Goal: Information Seeking & Learning: Learn about a topic

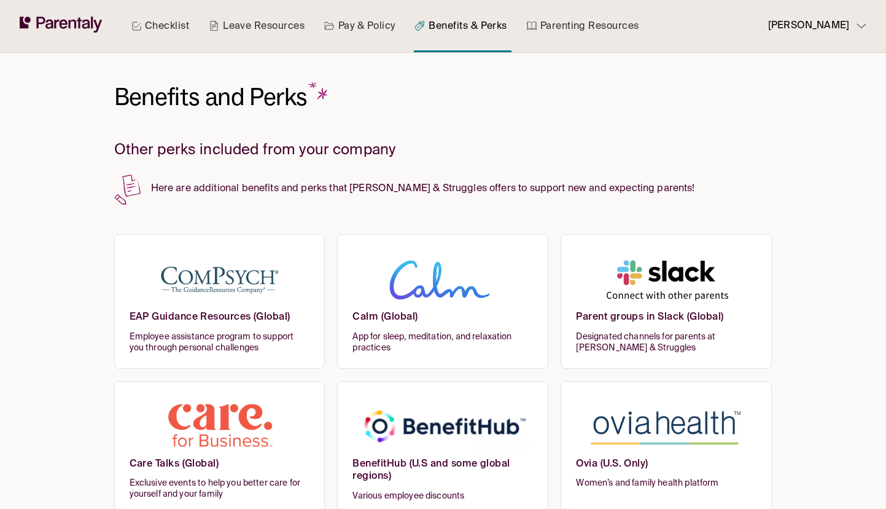
click at [145, 29] on link "Checklist" at bounding box center [160, 26] width 63 height 52
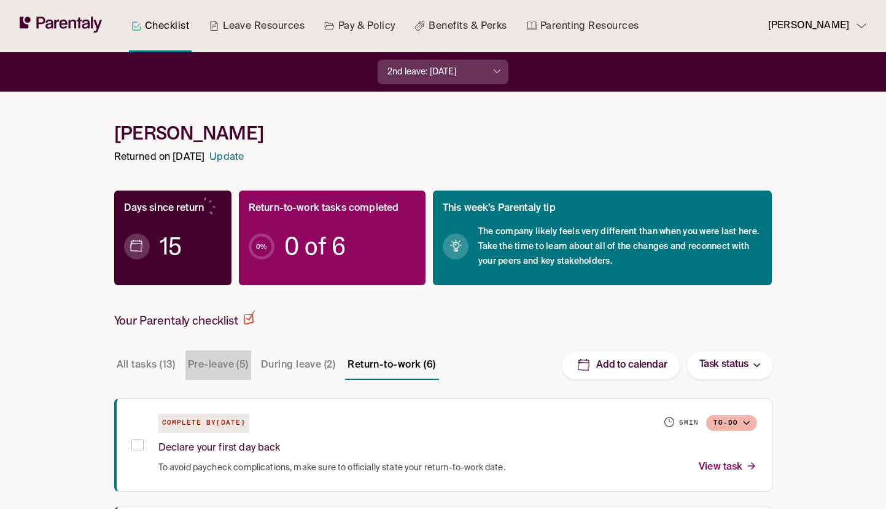
drag, startPoint x: 215, startPoint y: 372, endPoint x: 233, endPoint y: 363, distance: 20.6
click at [216, 372] on button "Pre-leave (5)" at bounding box center [218, 364] width 66 height 29
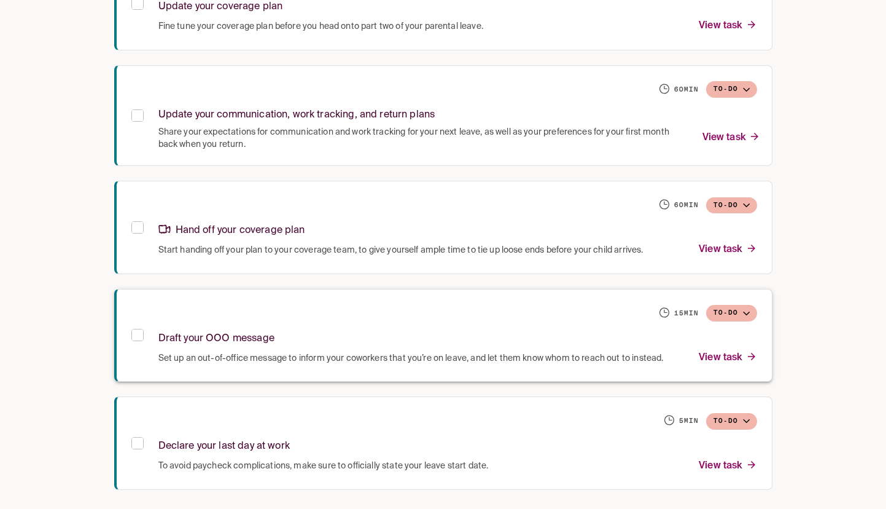
scroll to position [49, 0]
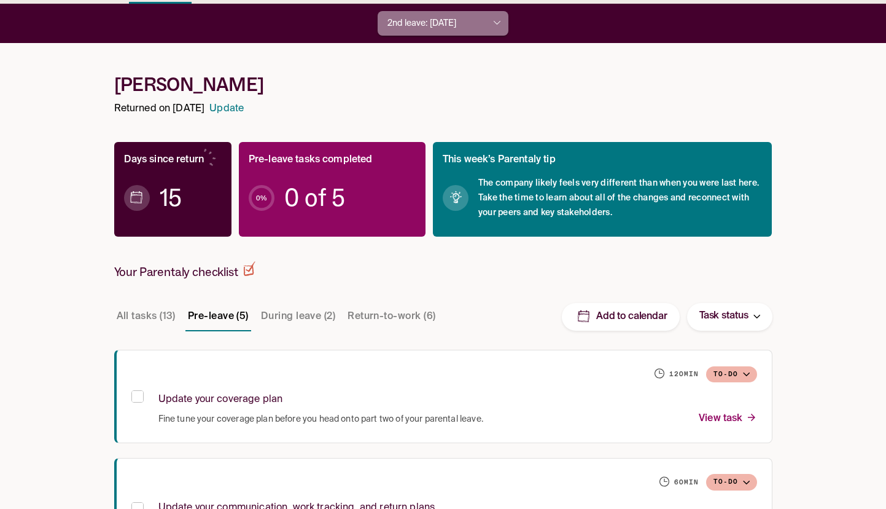
click at [440, 33] on button "2nd leave: Apr 17, 2025" at bounding box center [443, 23] width 131 height 25
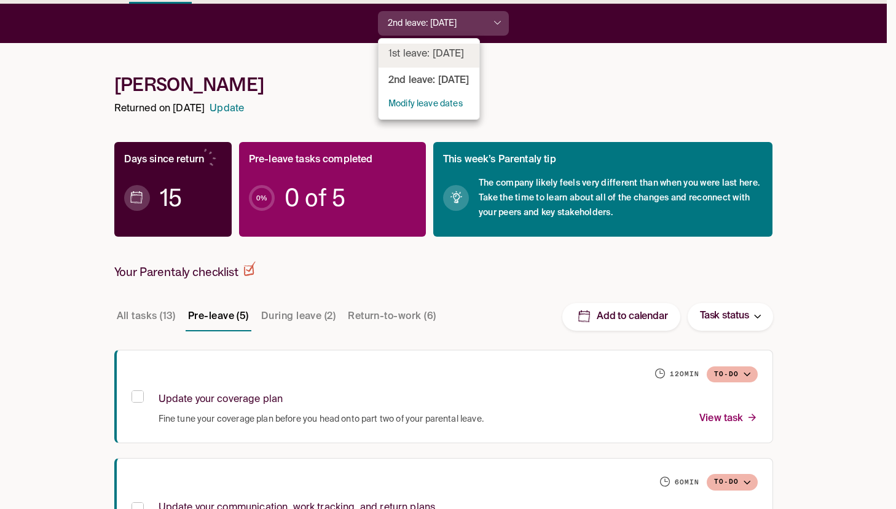
click at [435, 60] on li "1st leave: Oct 22, 2024" at bounding box center [428, 56] width 101 height 24
click at [323, 76] on div at bounding box center [448, 254] width 896 height 509
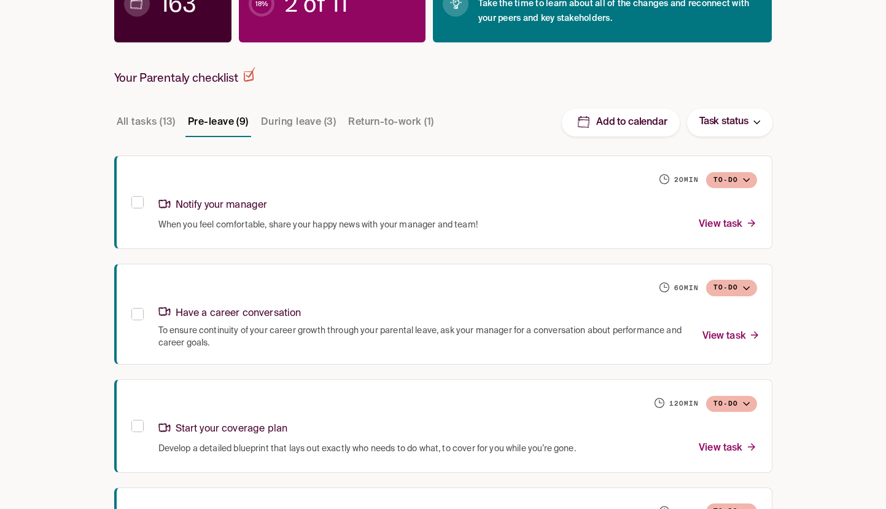
scroll to position [0, 0]
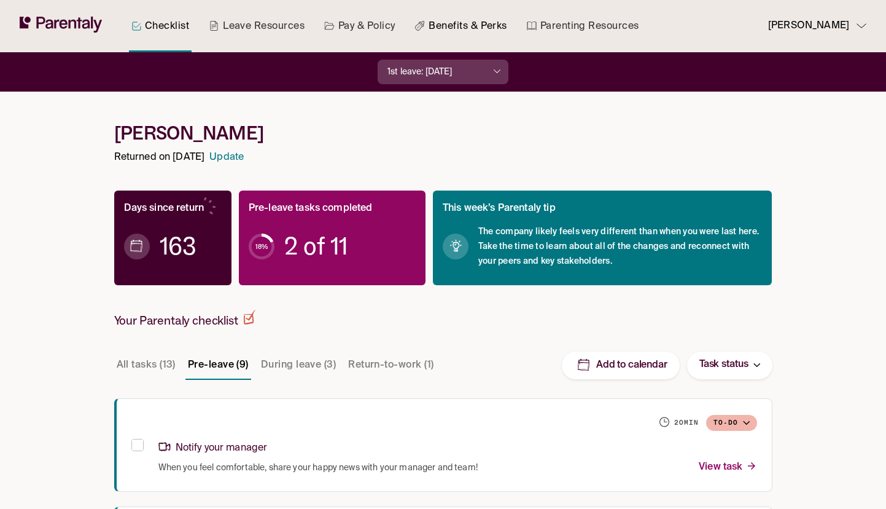
click at [455, 18] on link "Benefits & Perks" at bounding box center [460, 26] width 97 height 52
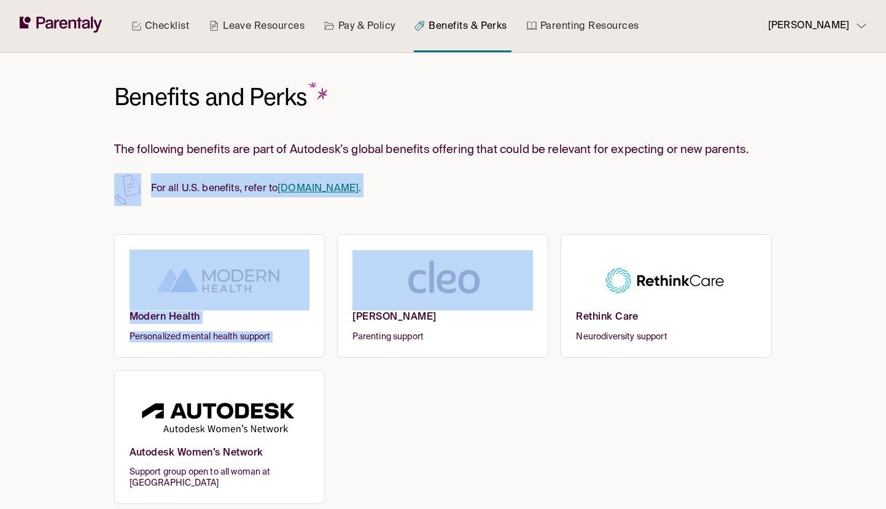
drag, startPoint x: 74, startPoint y: 189, endPoint x: 501, endPoint y: 206, distance: 426.6
click at [501, 206] on div "Checklist Leave Resources Pay & Policy Benefits & Perks Parenting Resources [PE…" at bounding box center [443, 261] width 886 height 523
click at [500, 205] on div "Benefits and Perks The following benefits are part of Autodesk’s global benefit…" at bounding box center [443, 278] width 658 height 451
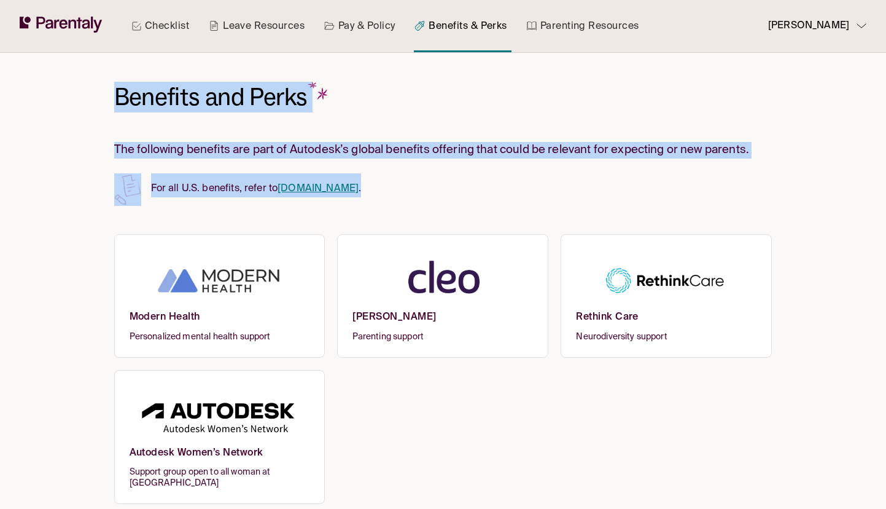
drag, startPoint x: 479, startPoint y: 192, endPoint x: 59, endPoint y: 89, distance: 432.6
click at [59, 89] on div "Checklist Leave Resources Pay & Policy Benefits & Perks Parenting Resources [PE…" at bounding box center [443, 261] width 886 height 523
click at [177, 191] on p "For all U.S. benefits, refer to [DOMAIN_NAME] ." at bounding box center [443, 185] width 658 height 24
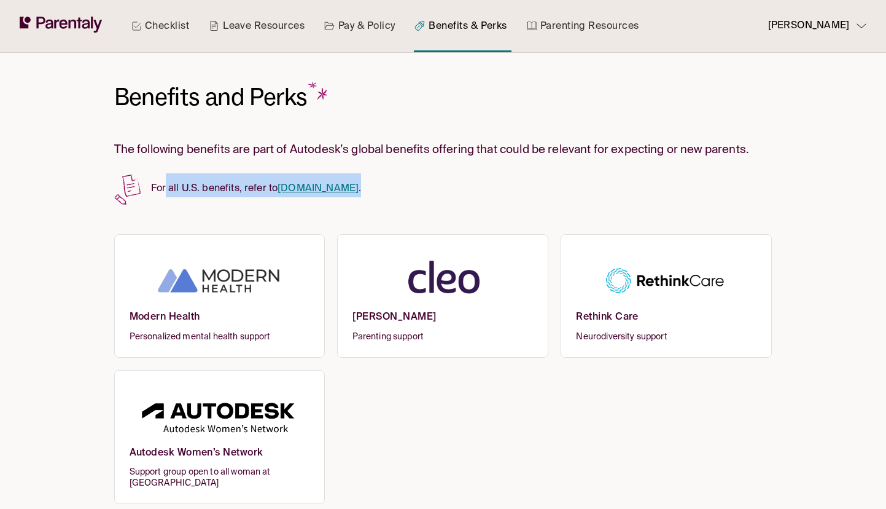
drag, startPoint x: 165, startPoint y: 185, endPoint x: 420, endPoint y: 187, distance: 255.5
click at [420, 187] on p "For all U.S. benefits, refer to [DOMAIN_NAME] ." at bounding box center [443, 185] width 658 height 24
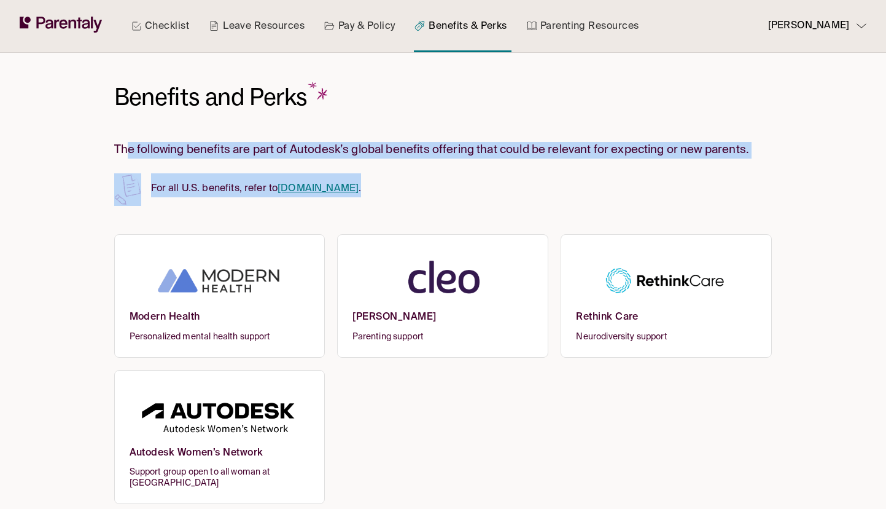
drag, startPoint x: 423, startPoint y: 188, endPoint x: 127, endPoint y: 144, distance: 298.6
click at [127, 144] on div "The following benefits are part of Autodesk’s global benefits offering that cou…" at bounding box center [443, 169] width 658 height 55
click at [506, 148] on h3 "The following benefits are part of Autodesk’s global benefits offering that cou…" at bounding box center [443, 150] width 658 height 17
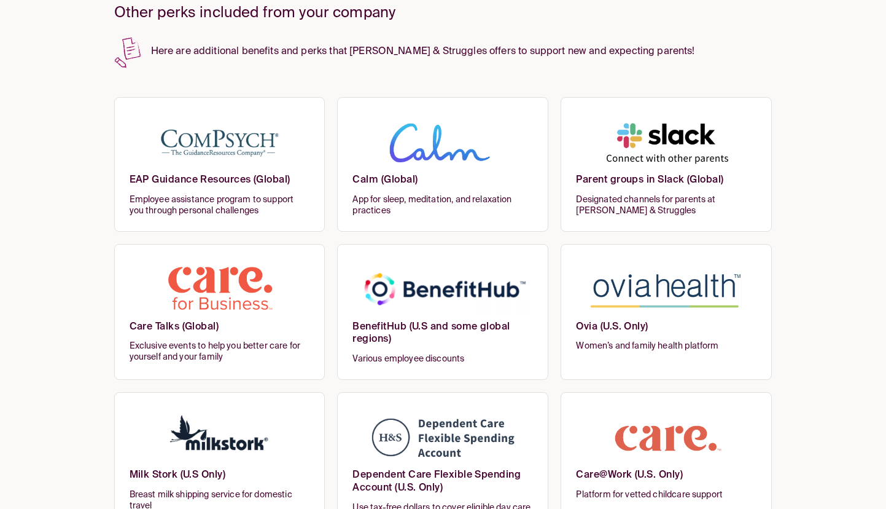
scroll to position [86, 0]
